Goal: Information Seeking & Learning: Find contact information

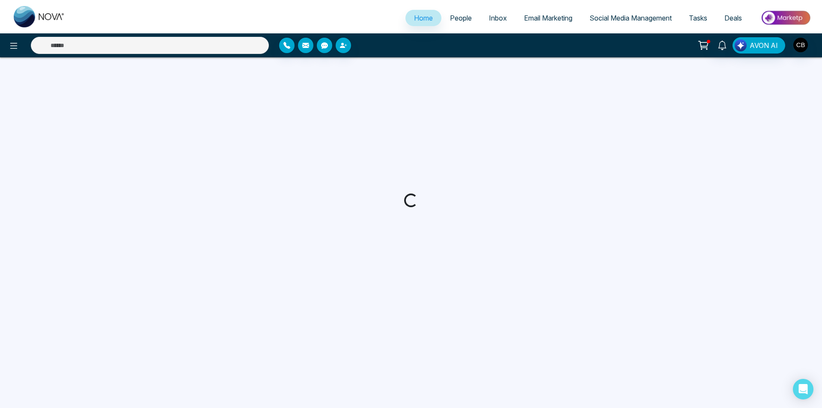
select select "*"
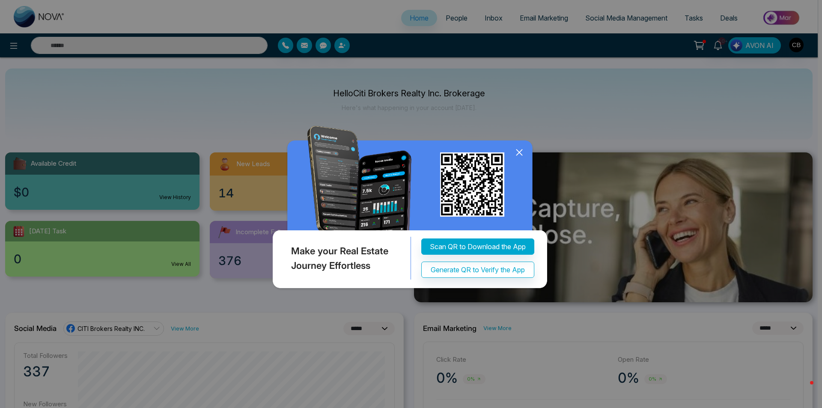
click at [518, 152] on icon at bounding box center [519, 152] width 13 height 13
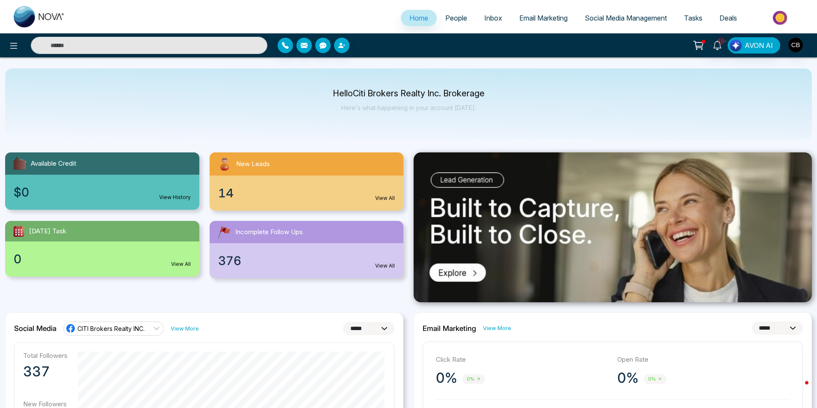
click at [274, 187] on div "14 View All" at bounding box center [307, 192] width 194 height 35
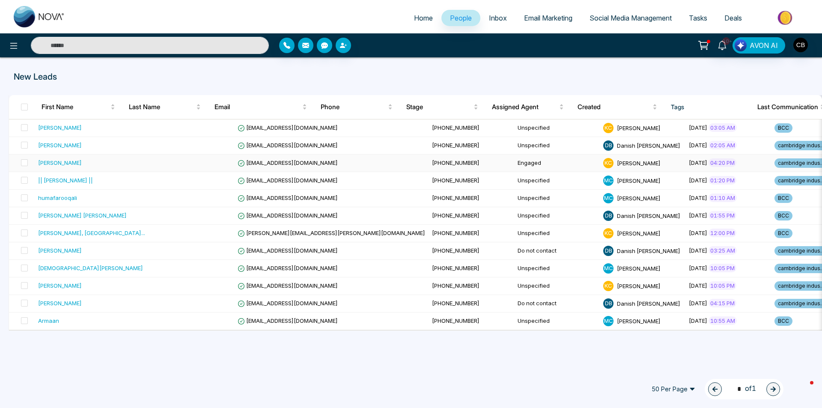
click at [58, 160] on div "[PERSON_NAME]" at bounding box center [60, 162] width 44 height 9
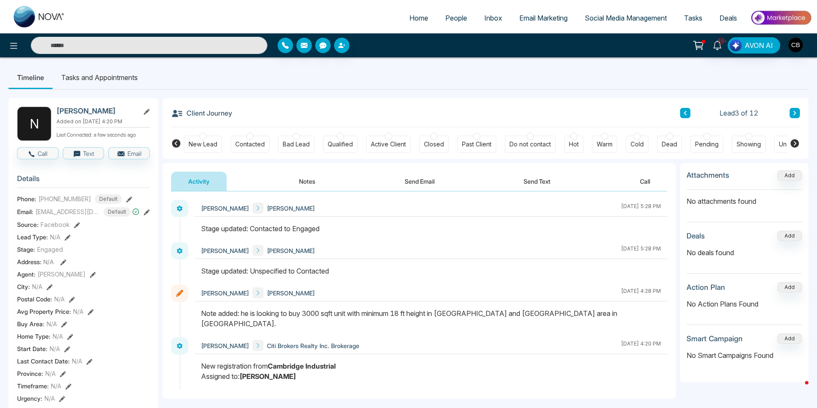
drag, startPoint x: 285, startPoint y: 316, endPoint x: 504, endPoint y: 318, distance: 219.1
click at [504, 318] on div "Note added: he is looking to buy 3000 sqft unit with minimum 18 ft height in [G…" at bounding box center [431, 318] width 460 height 21
click at [460, 17] on span "People" at bounding box center [456, 18] width 22 height 9
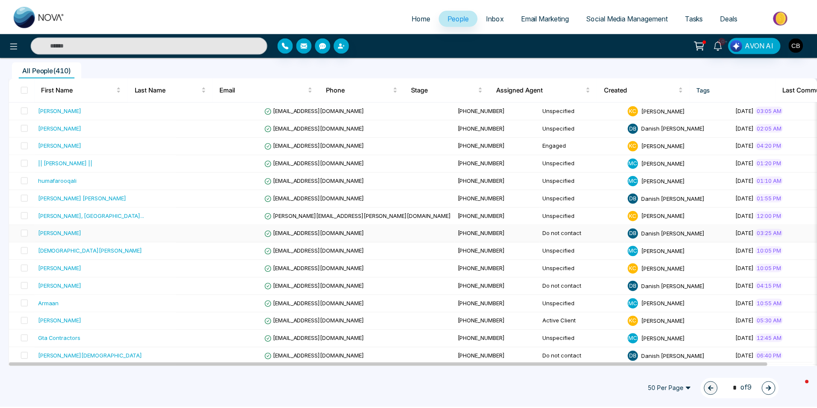
scroll to position [86, 0]
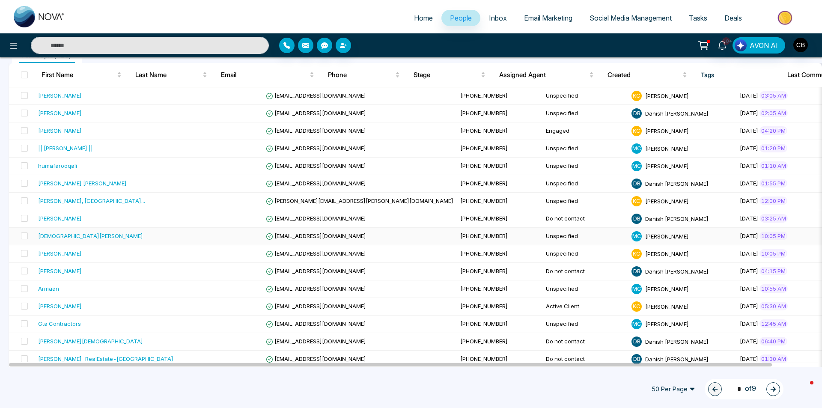
click at [88, 235] on div "[DEMOGRAPHIC_DATA][PERSON_NAME]" at bounding box center [90, 236] width 105 height 9
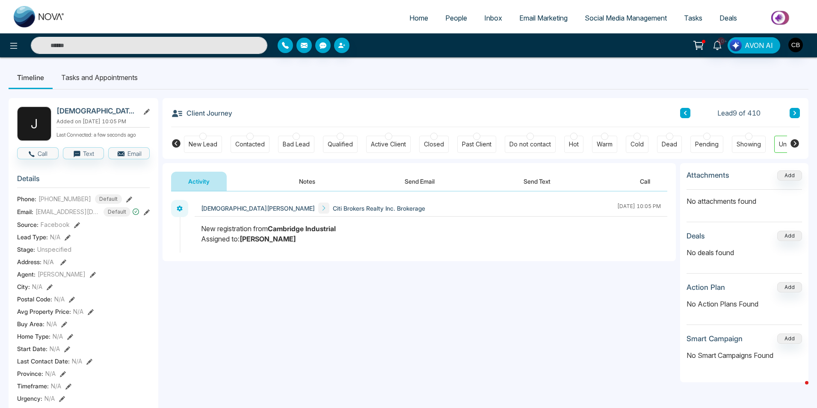
click at [451, 18] on span "People" at bounding box center [456, 18] width 22 height 9
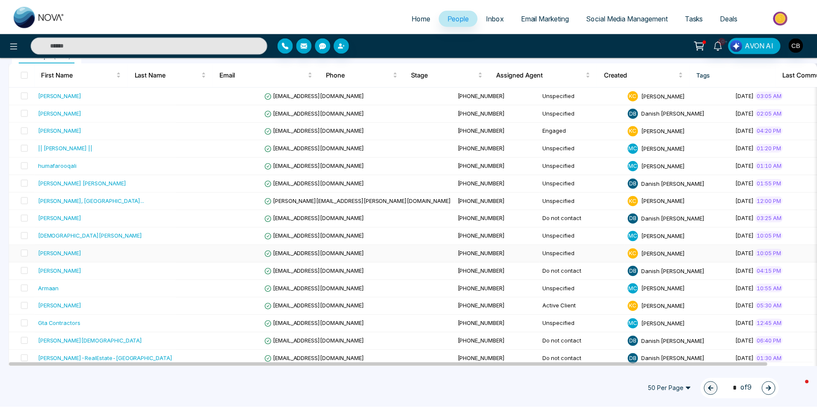
scroll to position [43, 0]
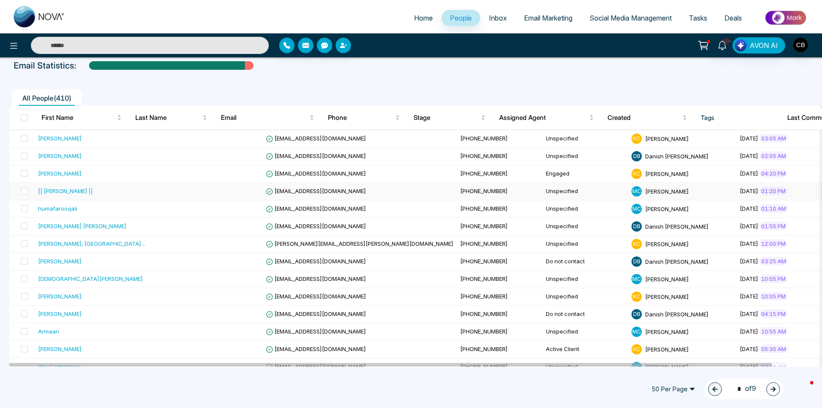
click at [107, 192] on div "|| [PERSON_NAME] ||" at bounding box center [105, 191] width 135 height 9
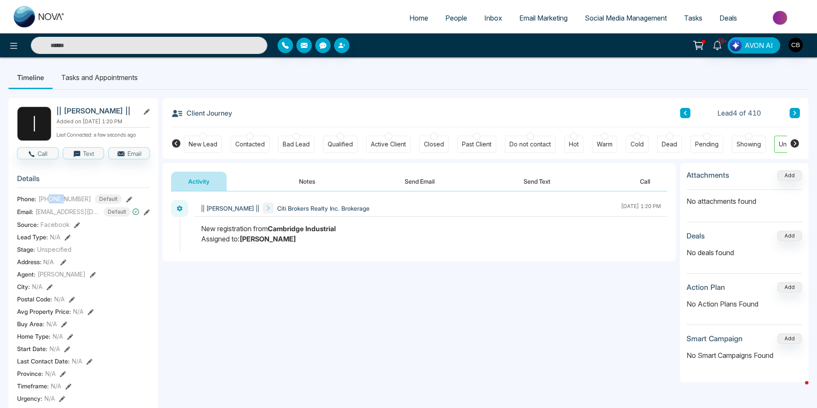
drag, startPoint x: 49, startPoint y: 205, endPoint x: 64, endPoint y: 203, distance: 14.7
click at [64, 203] on span "[PHONE_NUMBER]" at bounding box center [65, 198] width 53 height 9
drag, startPoint x: 43, startPoint y: 217, endPoint x: 79, endPoint y: 221, distance: 36.3
click at [79, 216] on span "[EMAIL_ADDRESS][DOMAIN_NAME]" at bounding box center [68, 211] width 64 height 9
click at [448, 18] on span "People" at bounding box center [456, 18] width 22 height 9
